Goal: Entertainment & Leisure: Consume media (video, audio)

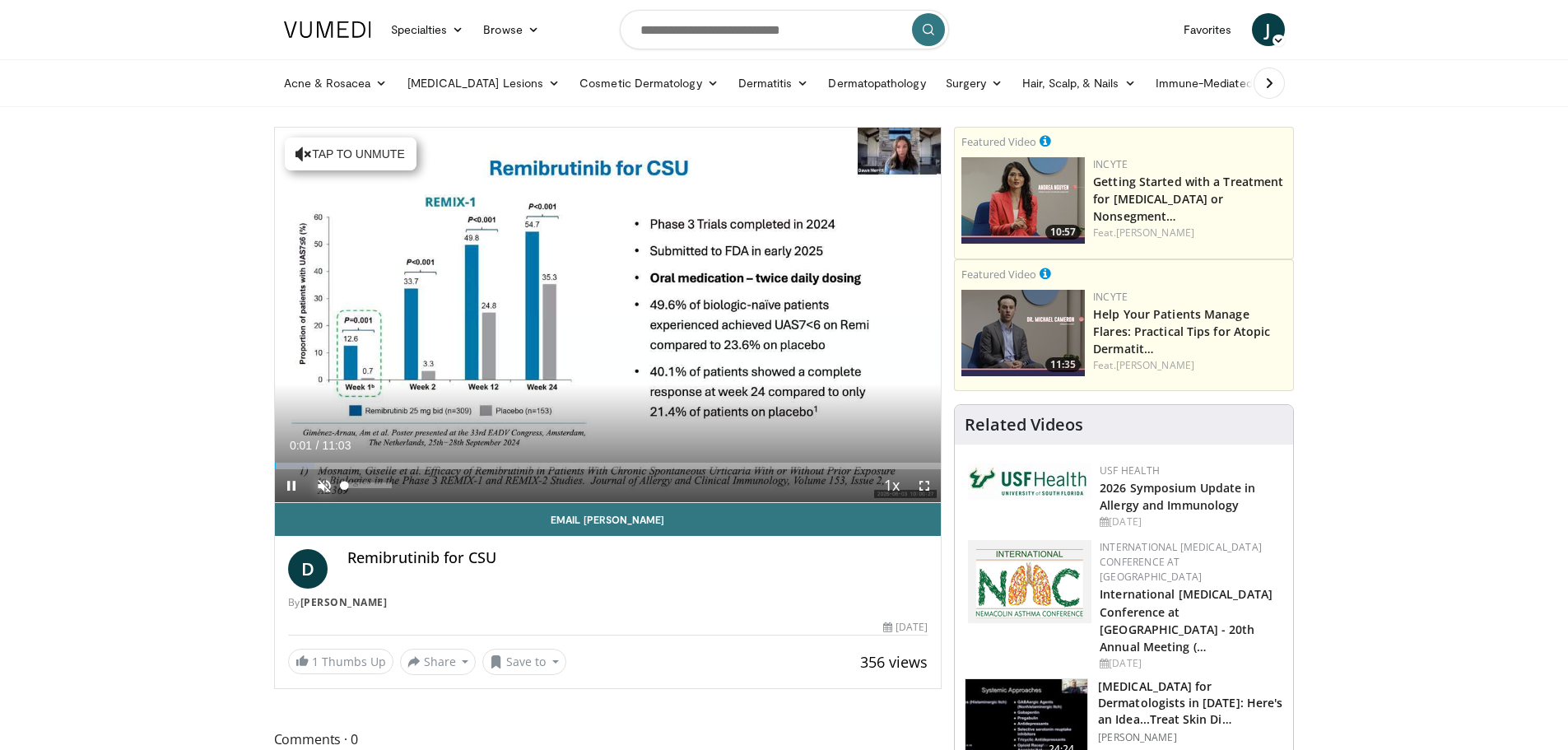
click at [325, 479] on span "Video Player" at bounding box center [324, 485] width 32 height 32
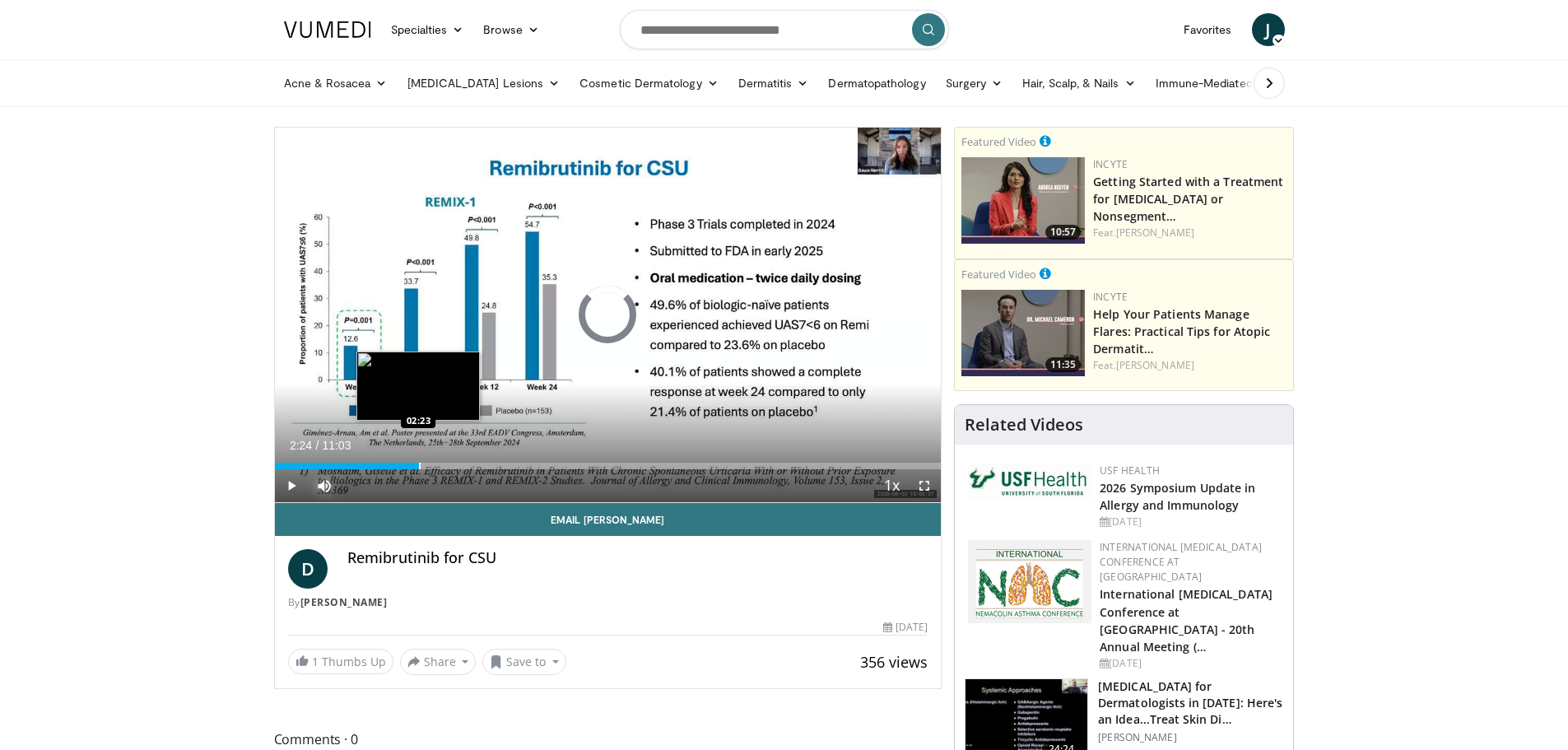
click at [419, 463] on div "Progress Bar" at bounding box center [420, 466] width 2 height 6
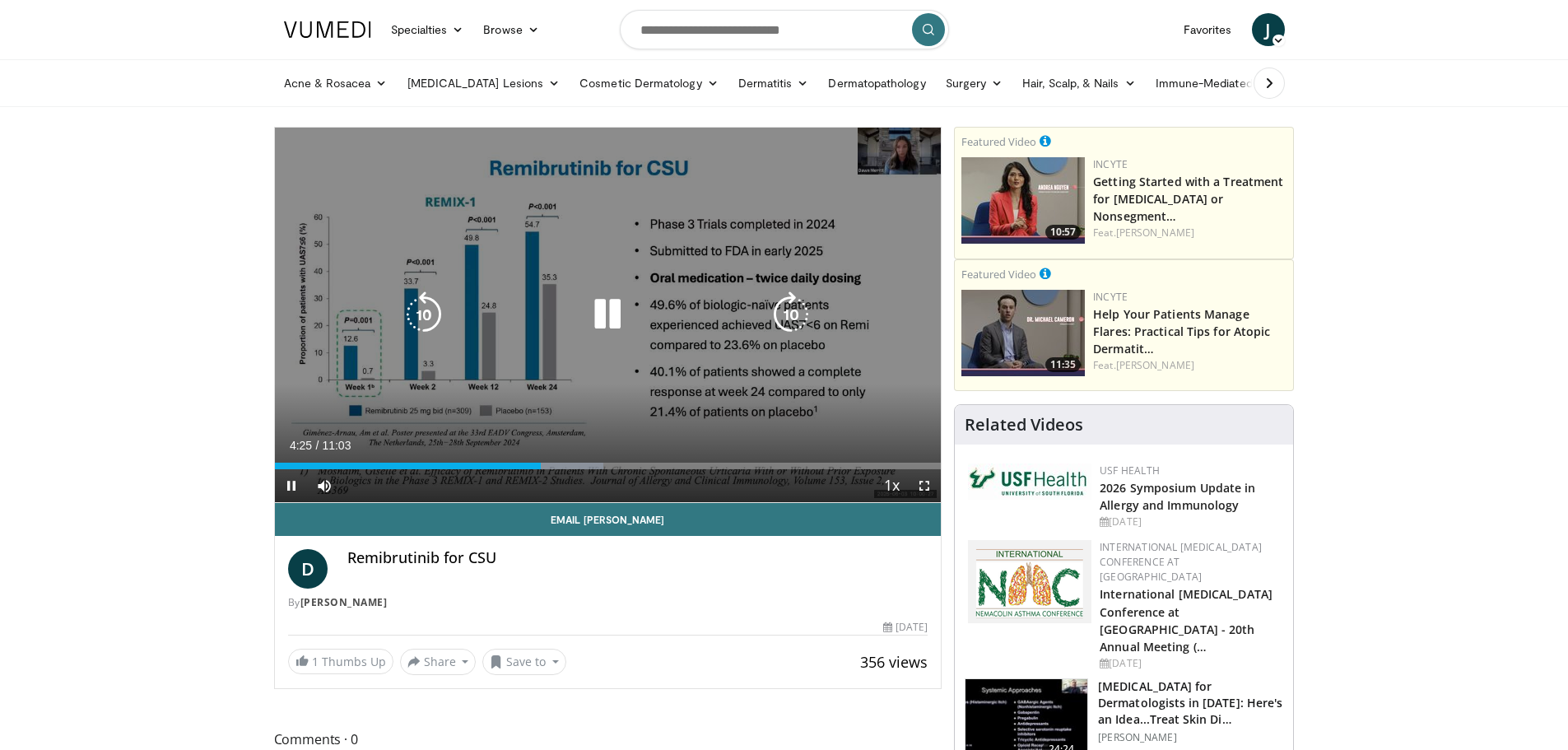
click at [609, 311] on icon "Video Player" at bounding box center [608, 315] width 46 height 46
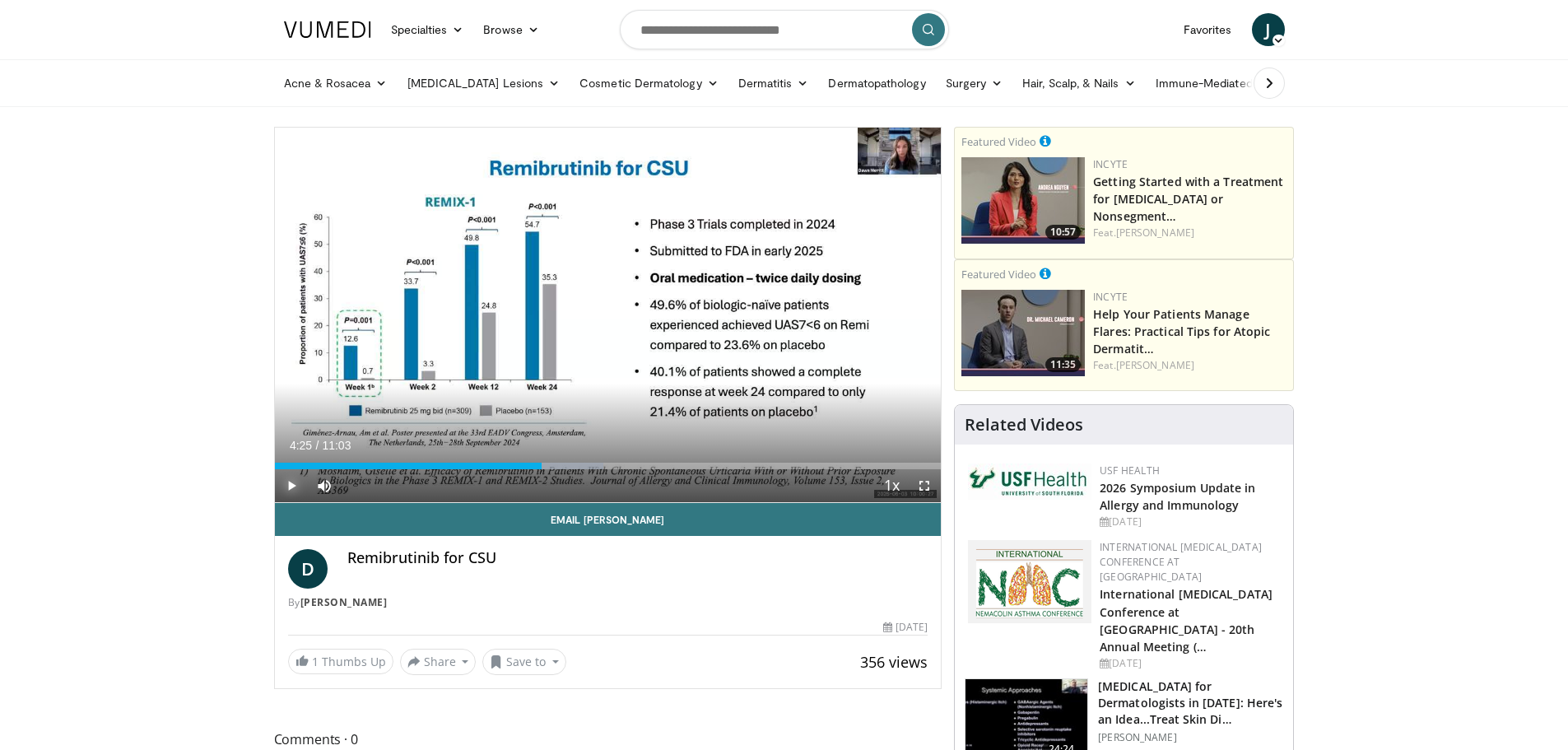
click at [289, 487] on span "Video Player" at bounding box center [290, 485] width 32 height 32
click at [922, 486] on span "Video Player" at bounding box center [924, 485] width 32 height 32
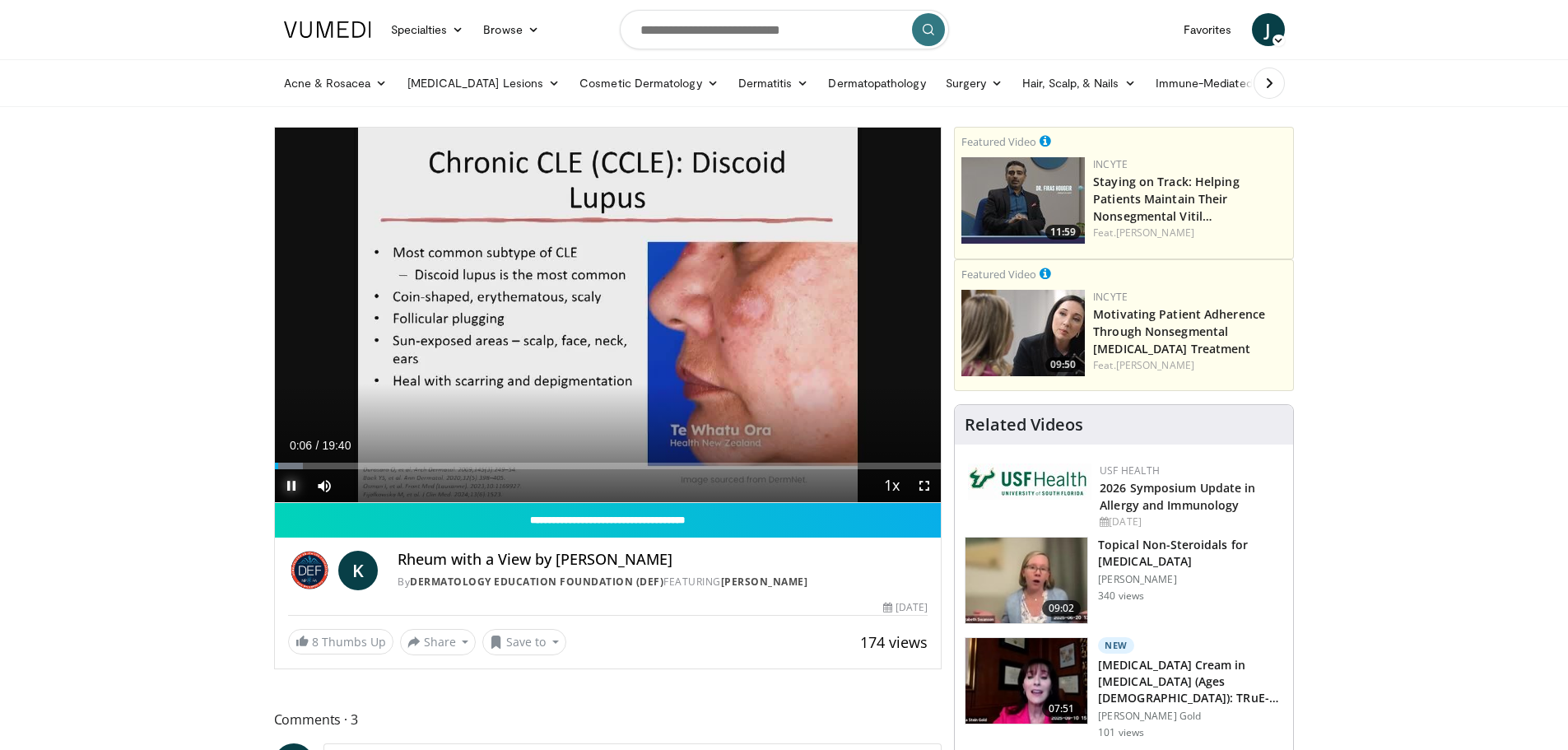
click at [283, 485] on span "Video Player" at bounding box center [290, 485] width 32 height 32
